Goal: Find specific page/section: Find specific page/section

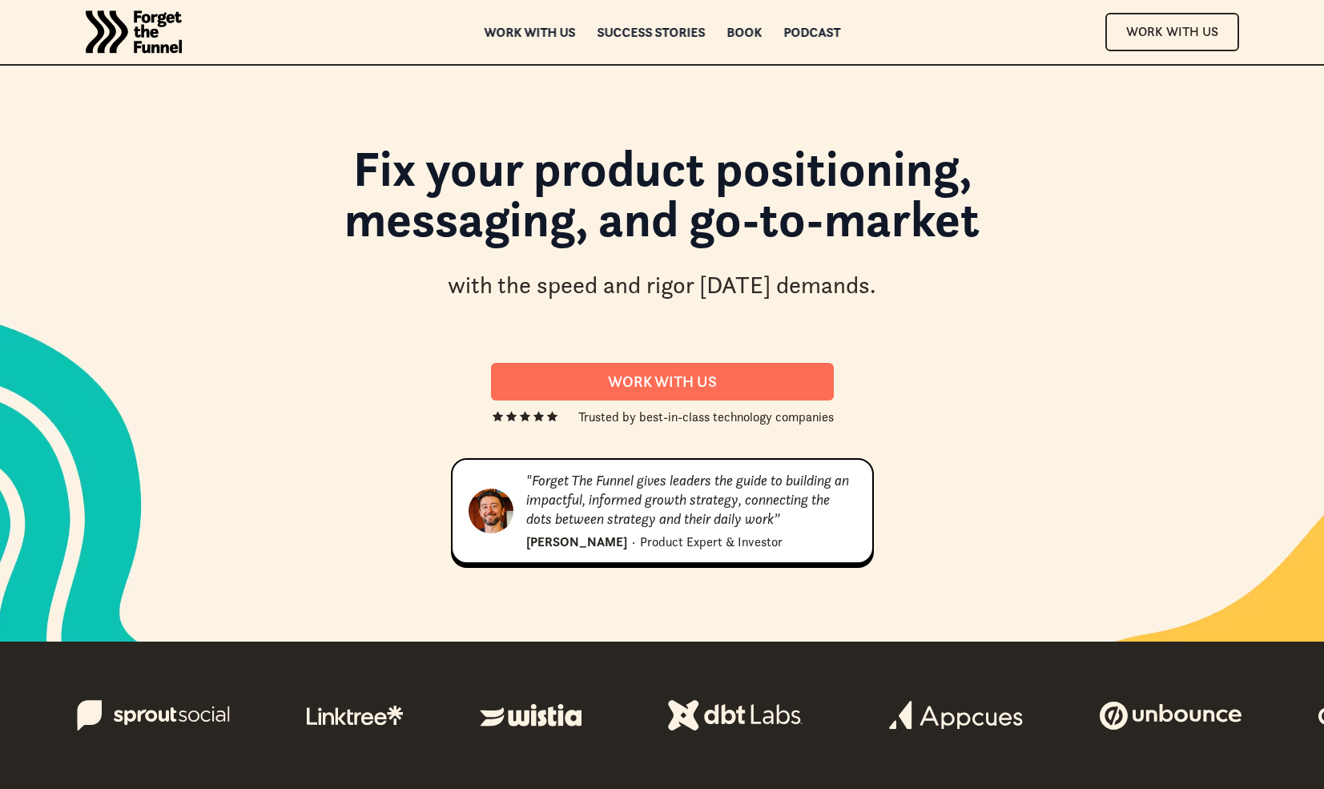
click at [325, 358] on div "Fix your product positioning, messaging, and go-to-market with the speed and ri…" at bounding box center [662, 353] width 993 height 445
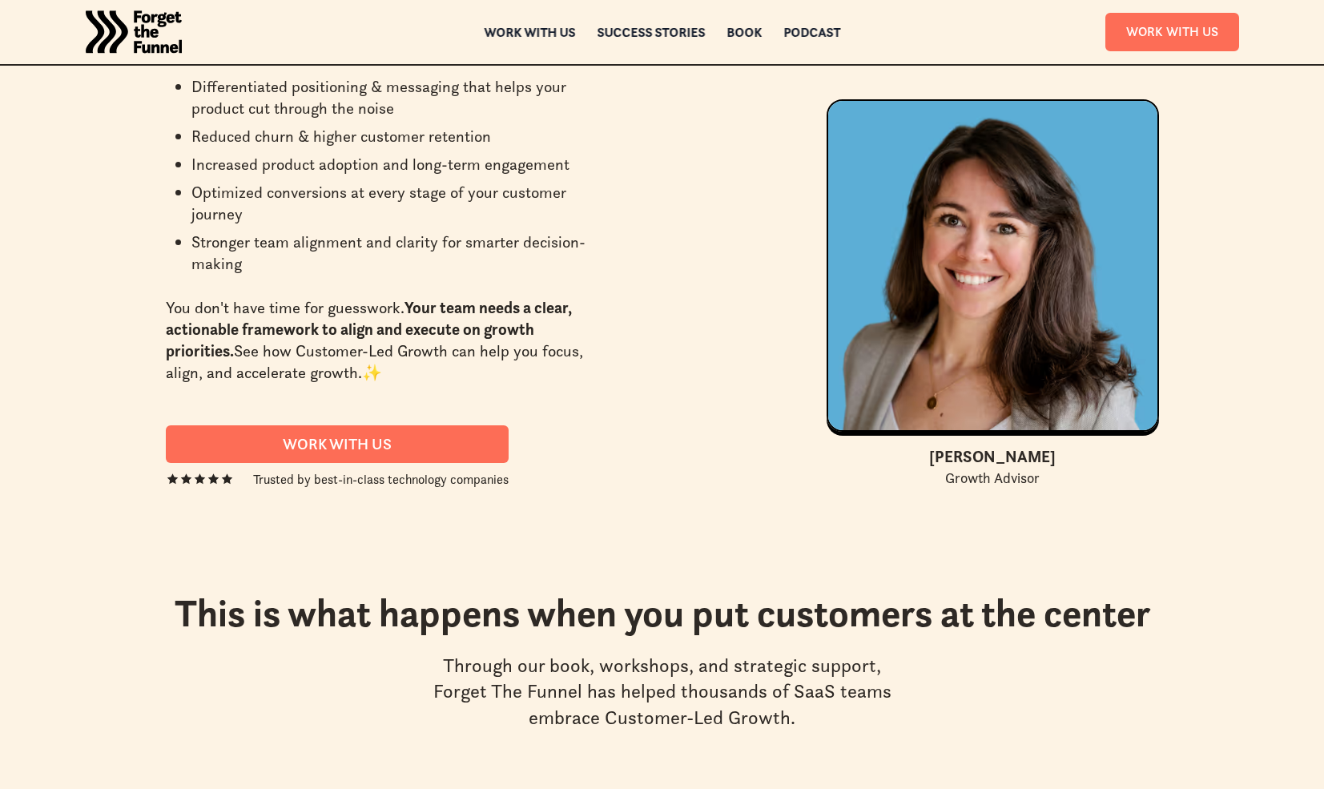
scroll to position [6618, 0]
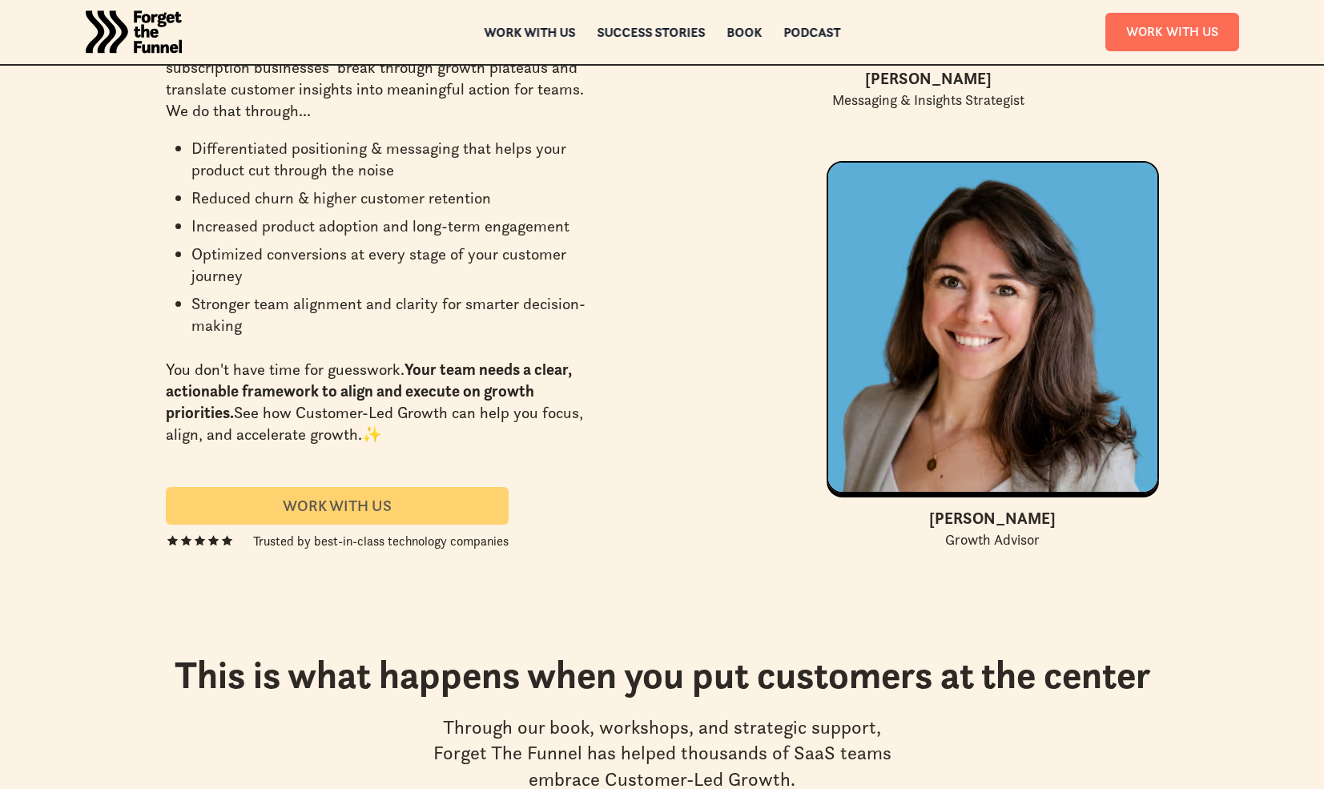
click at [301, 496] on div "Work With us" at bounding box center [337, 505] width 304 height 18
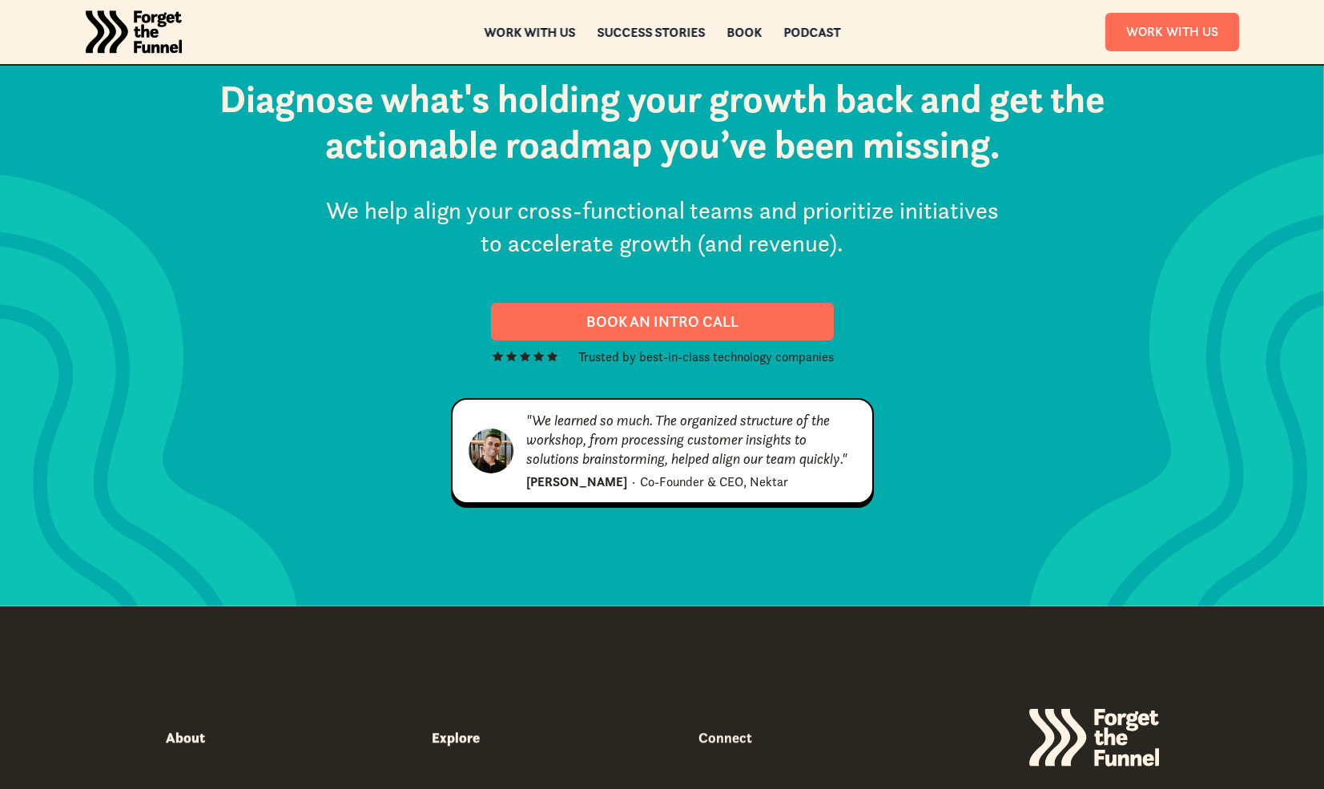
scroll to position [8220, 0]
